Goal: Browse casually

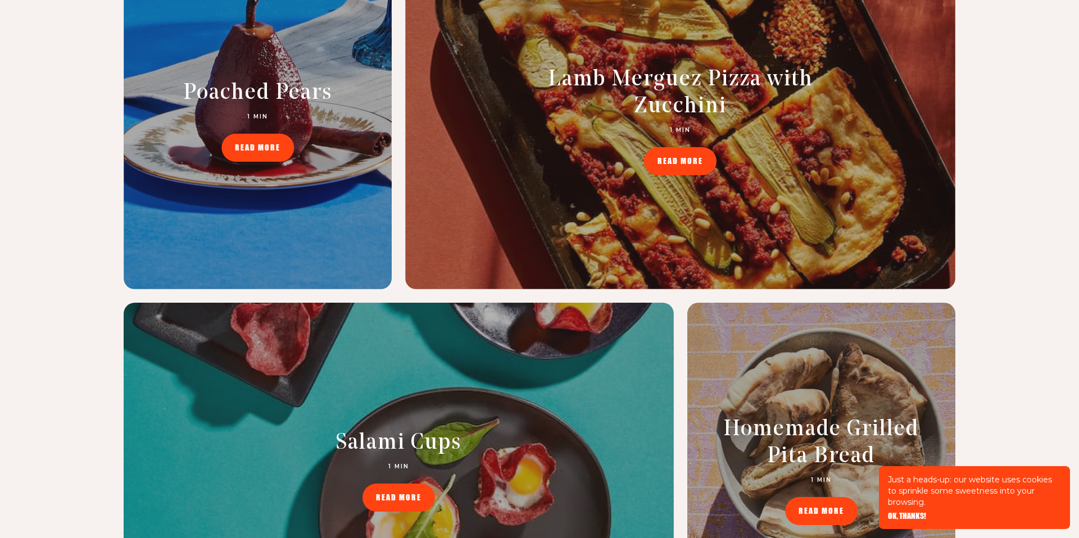
scroll to position [4719, 0]
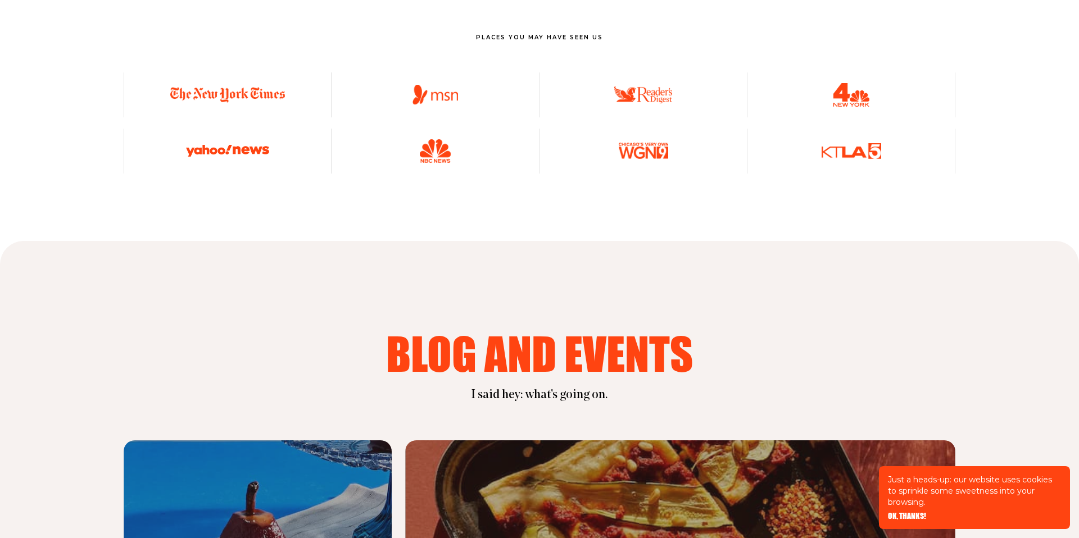
scroll to position [4232, 0]
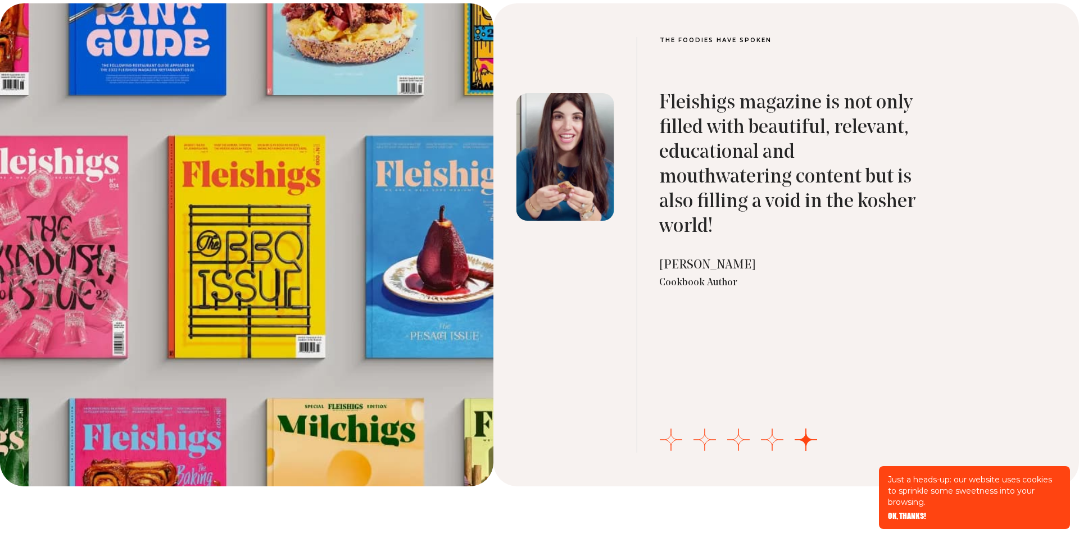
scroll to position [3714, 0]
